Goal: Task Accomplishment & Management: Manage account settings

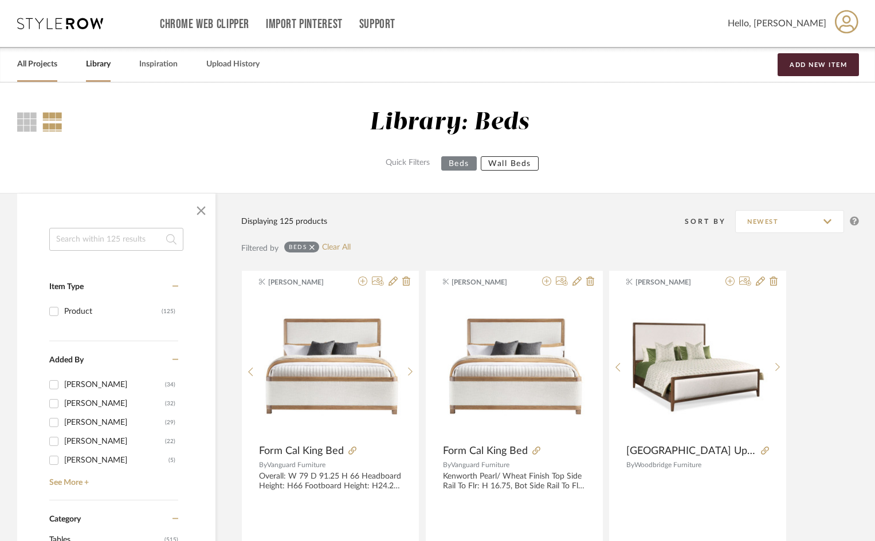
click at [47, 63] on link "All Projects" at bounding box center [37, 64] width 40 height 15
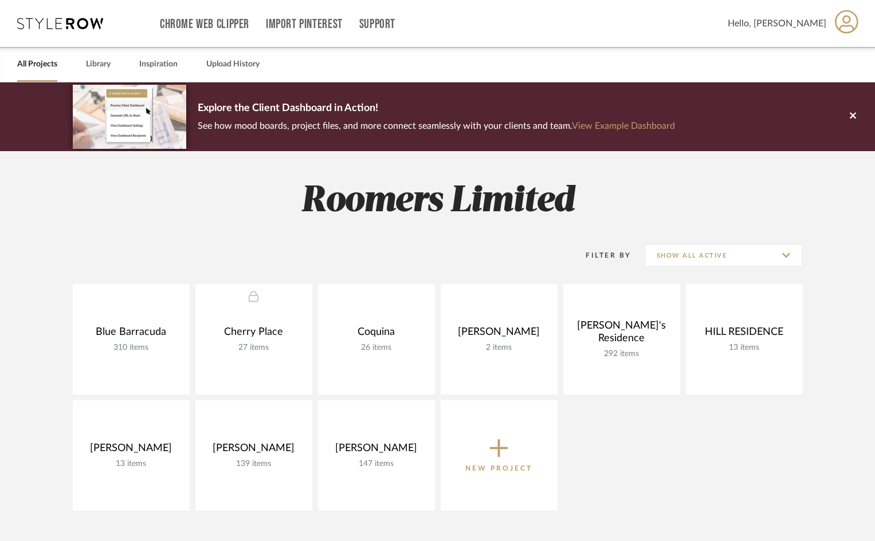
click at [806, 23] on span "Hello, [PERSON_NAME]" at bounding box center [777, 24] width 99 height 14
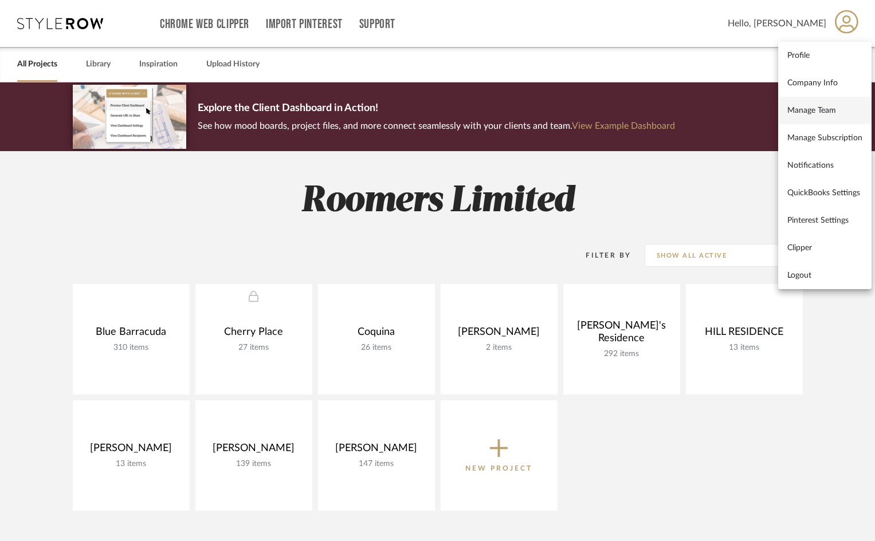
click at [803, 104] on link "Manage Team" at bounding box center [824, 110] width 93 height 27
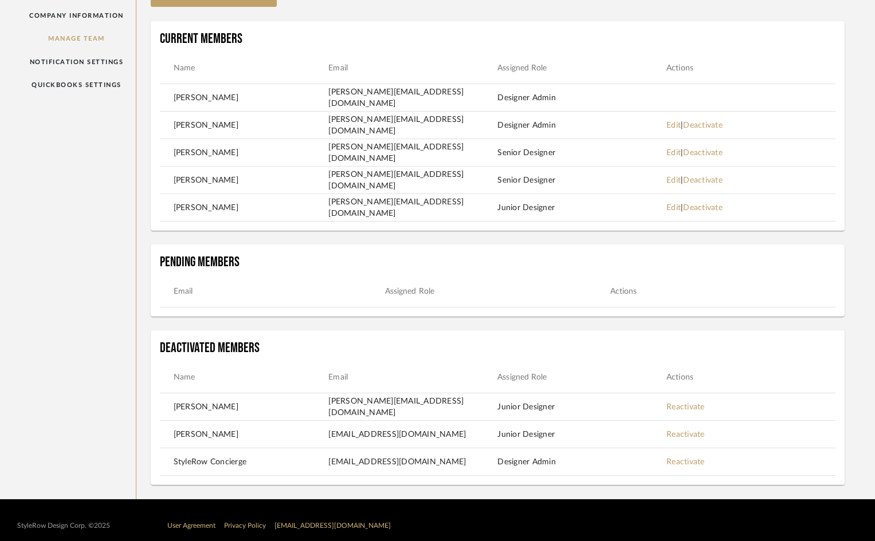
scroll to position [115, 0]
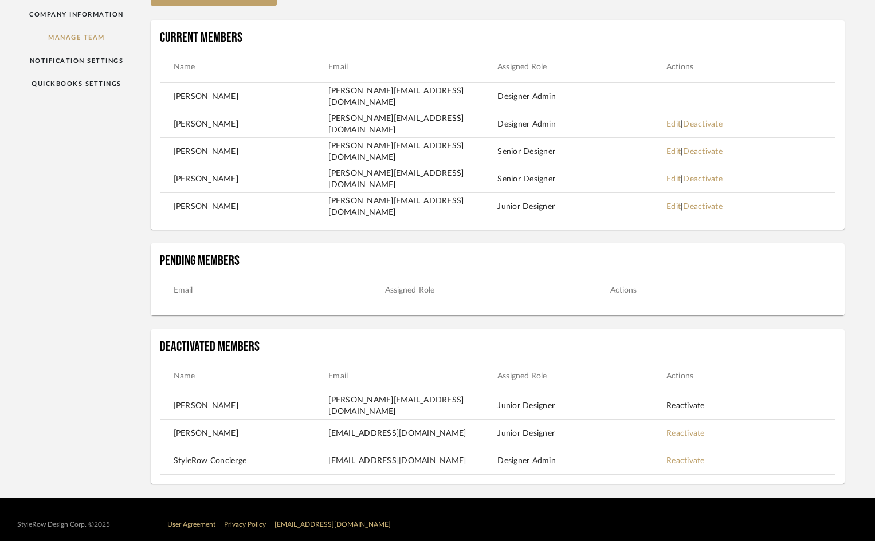
click at [684, 406] on link "Reactivate" at bounding box center [685, 406] width 38 height 8
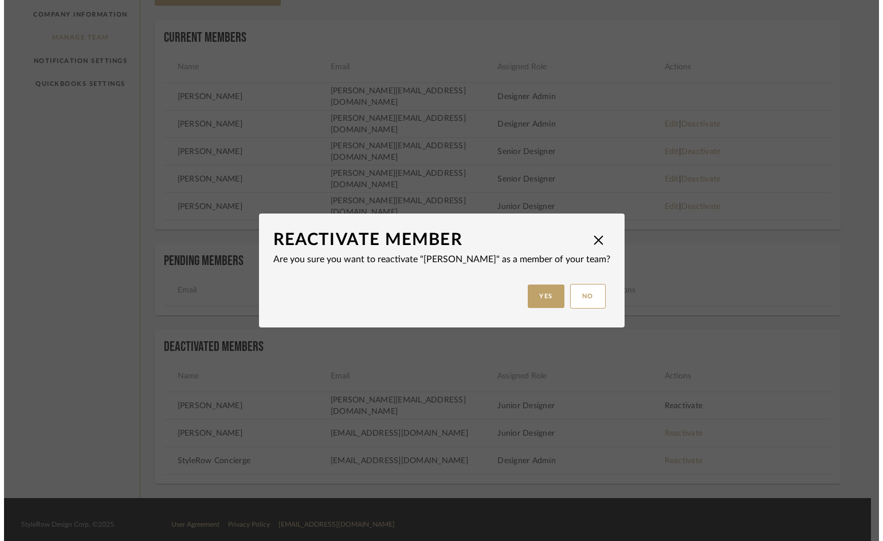
scroll to position [0, 0]
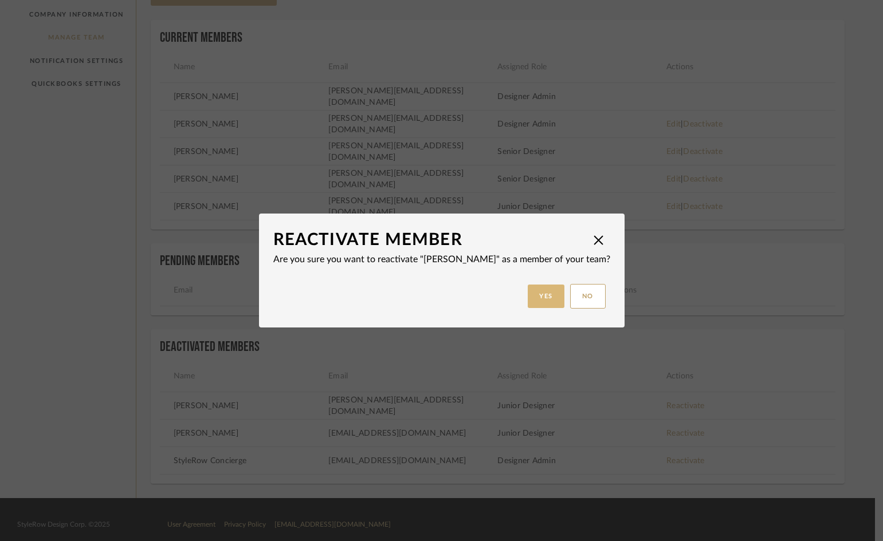
click at [540, 301] on button "Yes" at bounding box center [546, 296] width 37 height 23
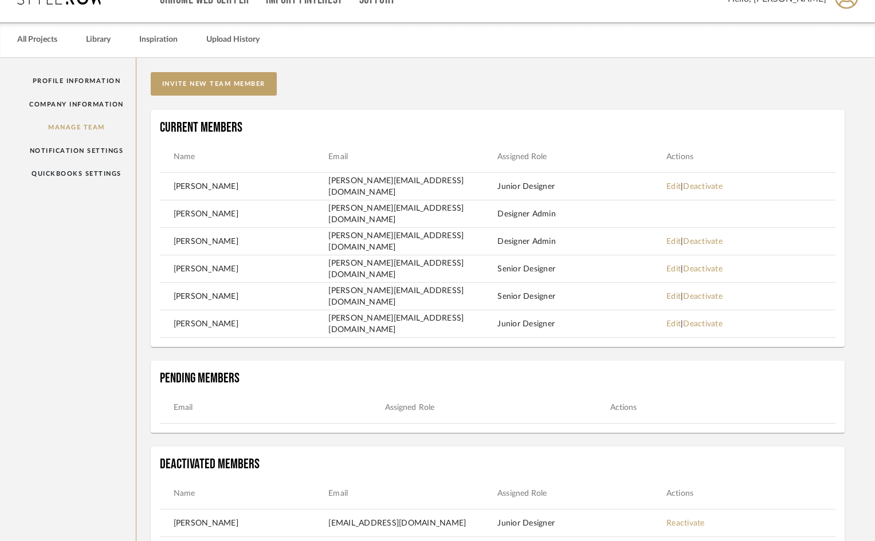
scroll to position [10, 0]
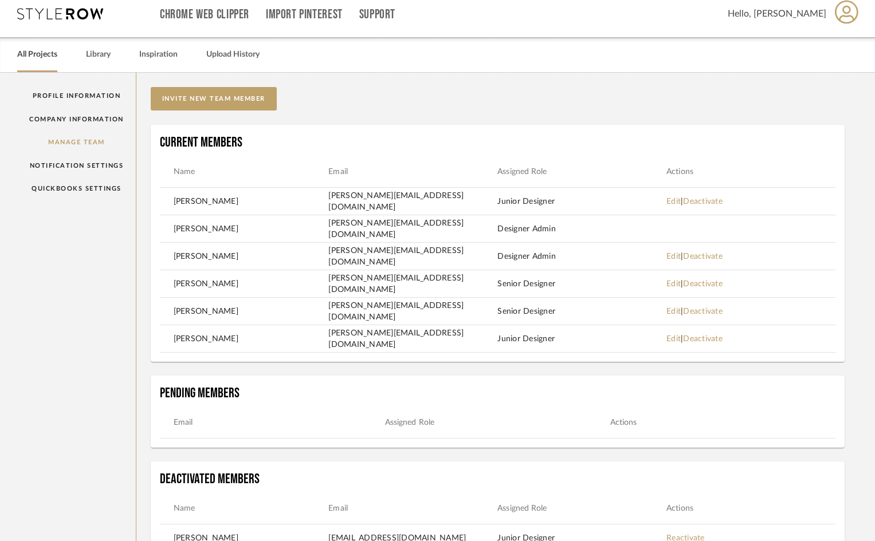
click at [30, 53] on link "All Projects" at bounding box center [37, 54] width 40 height 15
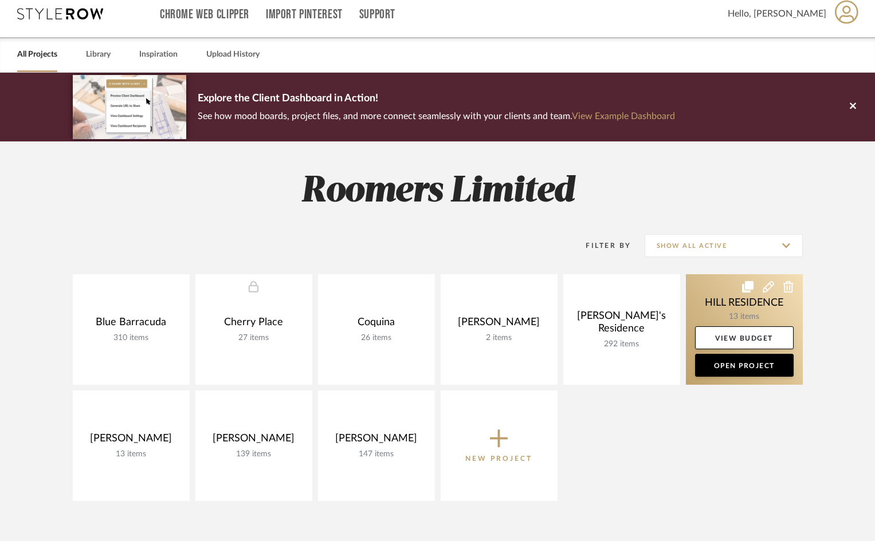
click at [763, 312] on link at bounding box center [744, 329] width 117 height 111
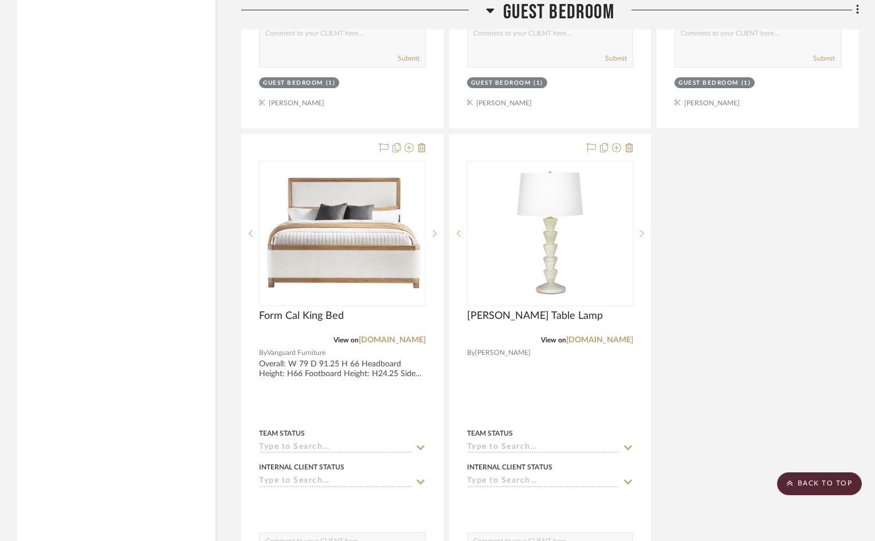
scroll to position [1743, 0]
